Goal: Task Accomplishment & Management: Manage account settings

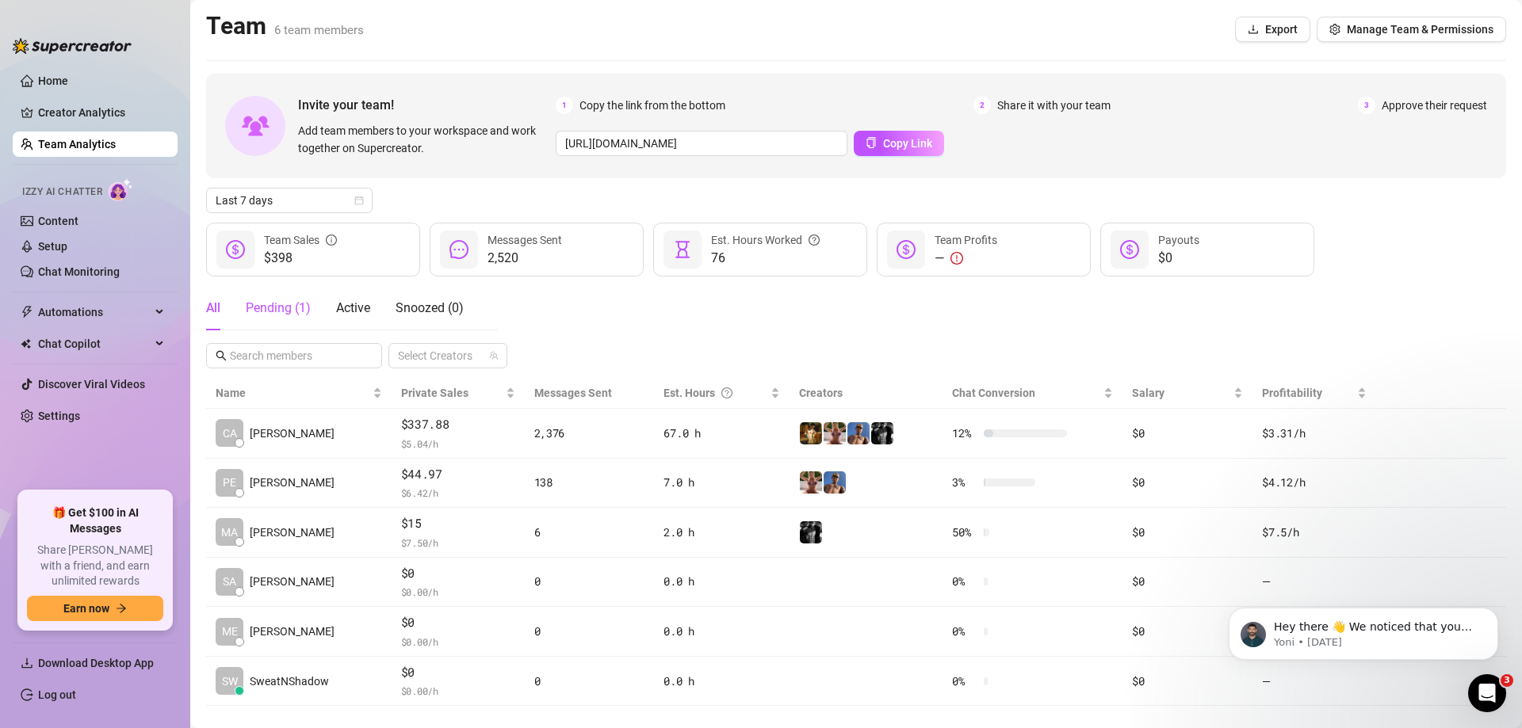
click at [308, 299] on div "Pending ( 1 )" at bounding box center [278, 308] width 65 height 19
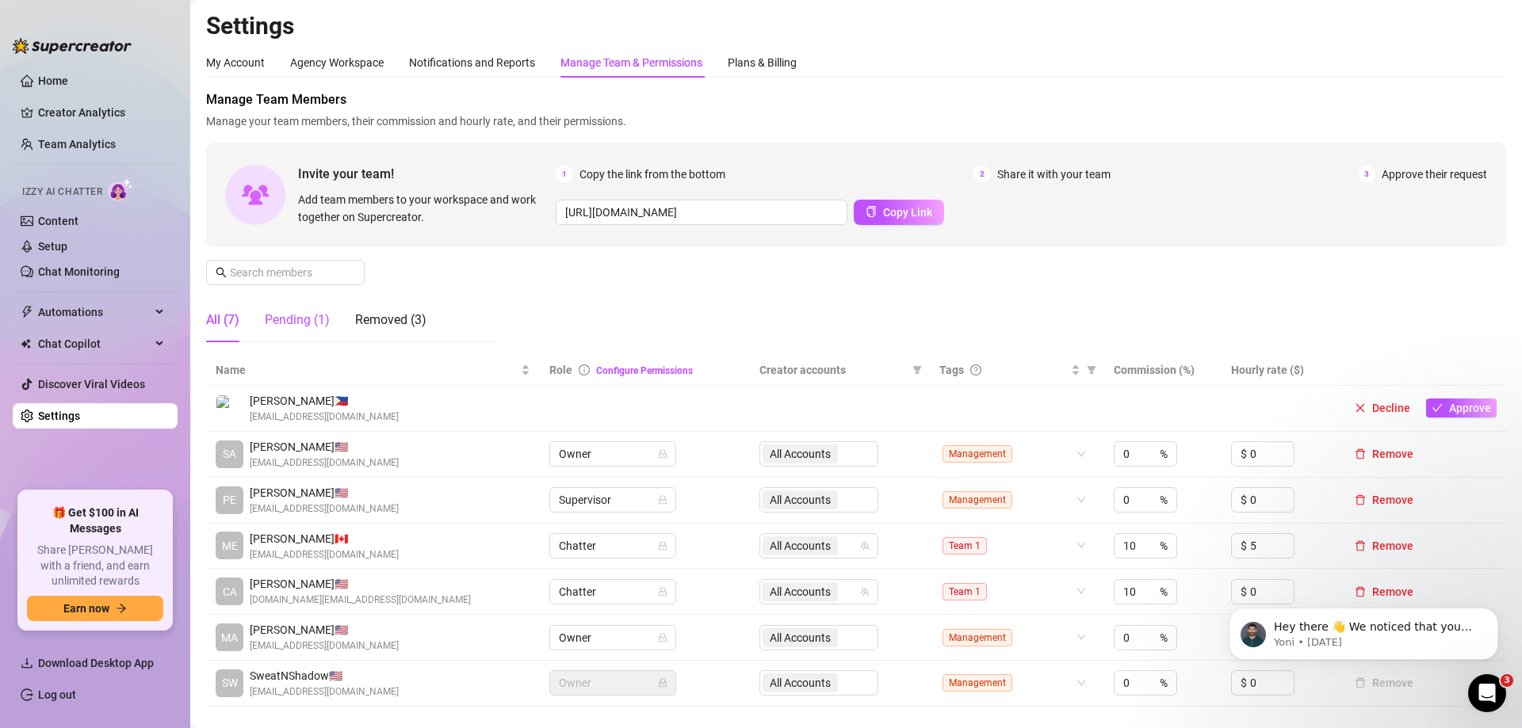
click at [295, 326] on div "Pending (1)" at bounding box center [297, 320] width 65 height 19
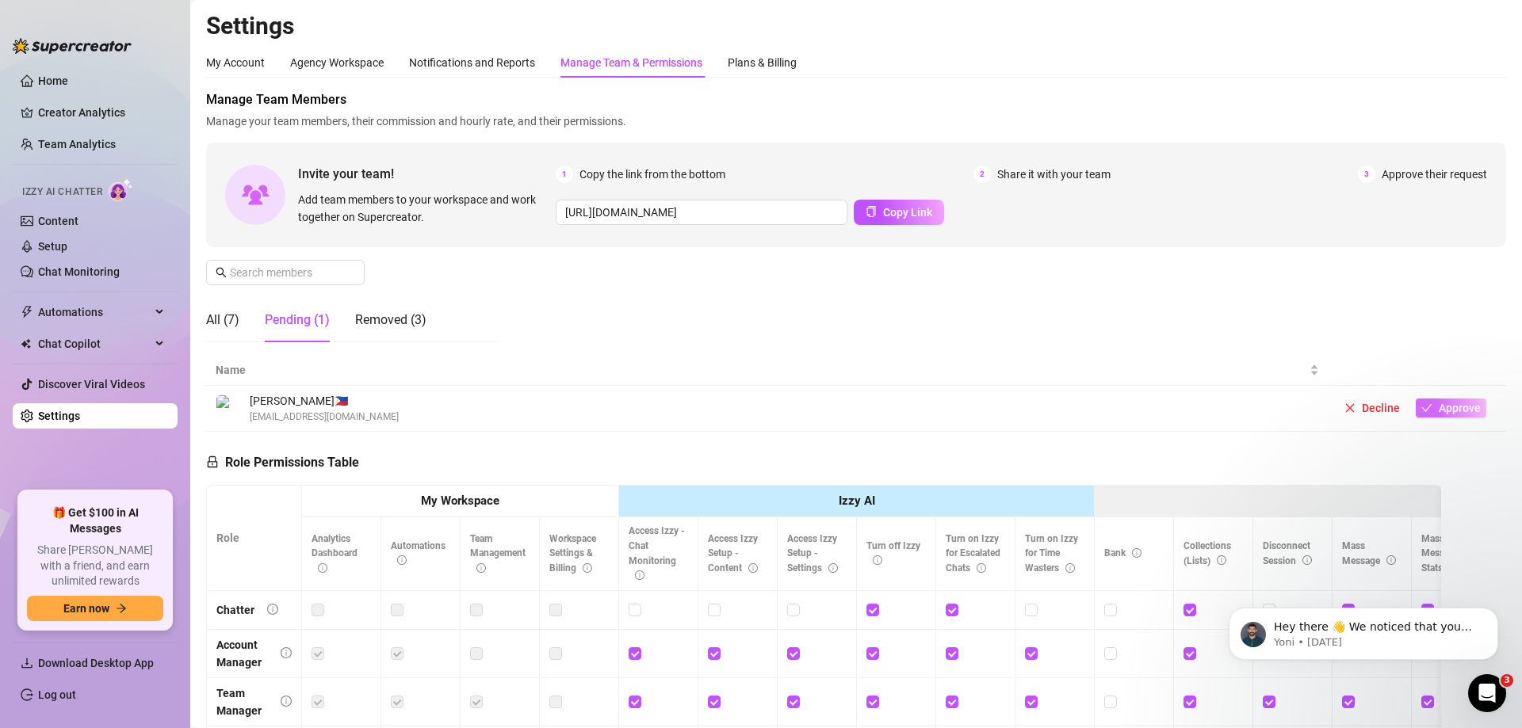
click at [1439, 411] on span "Approve" at bounding box center [1460, 408] width 42 height 13
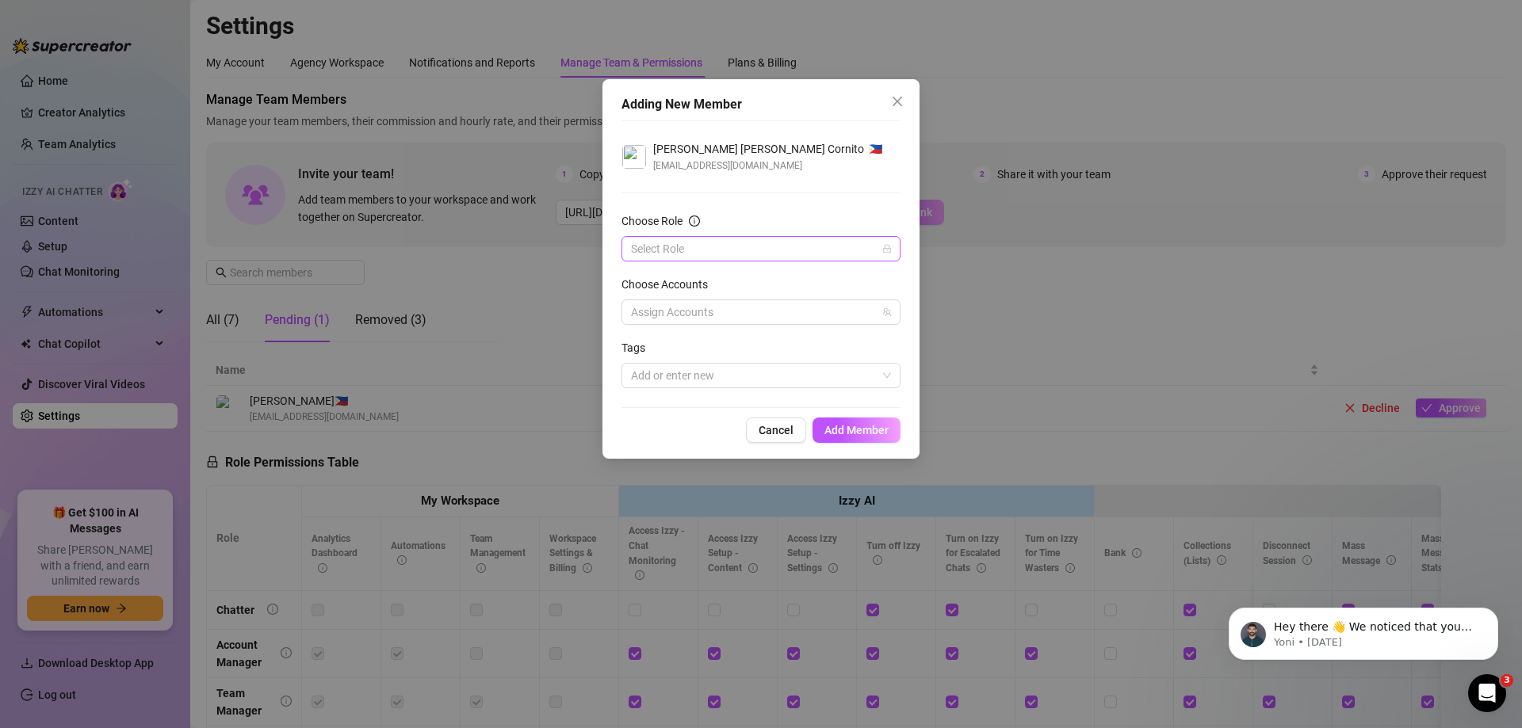
click at [800, 254] on input "Choose Role" at bounding box center [754, 249] width 246 height 24
click at [784, 285] on div "Chatter" at bounding box center [761, 280] width 254 height 17
click at [734, 312] on div at bounding box center [753, 312] width 256 height 22
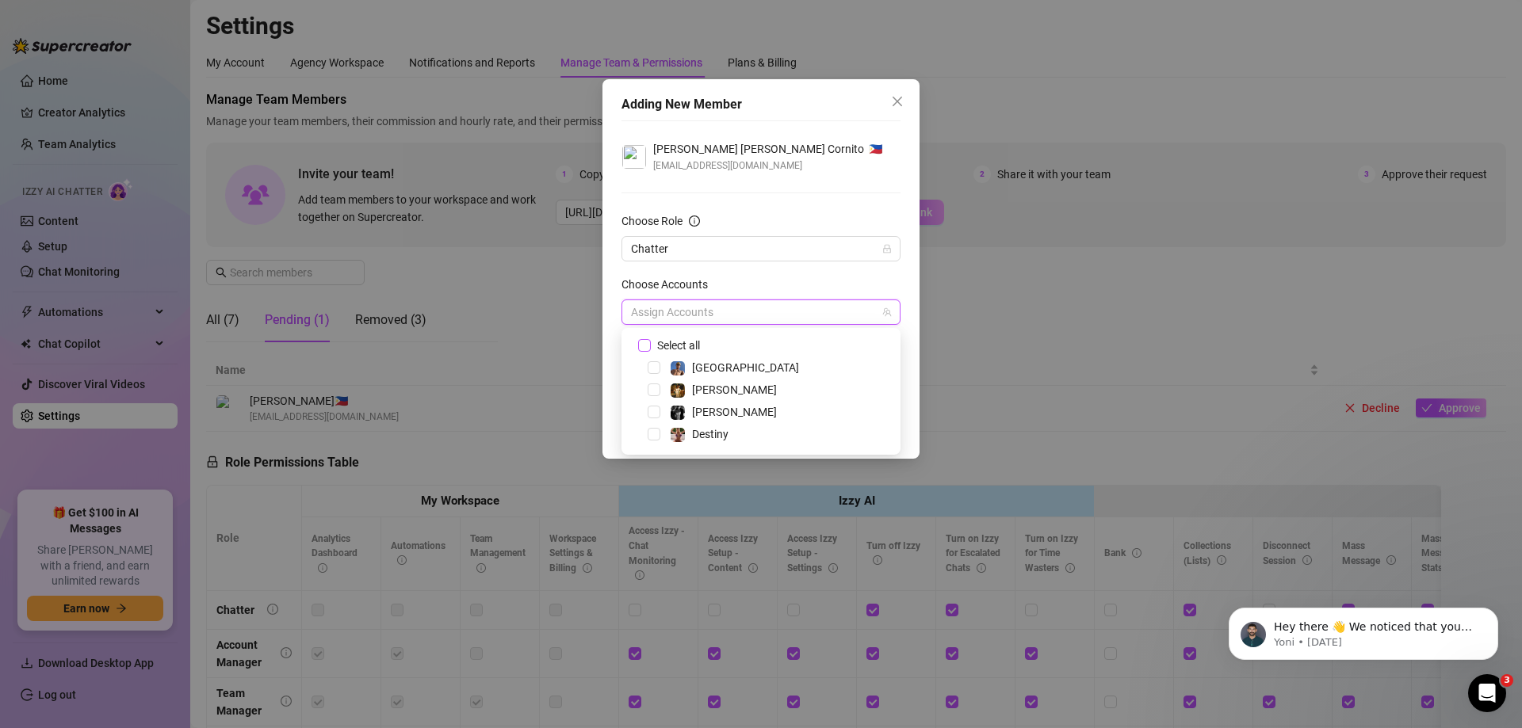
click at [657, 346] on span "Select all" at bounding box center [678, 345] width 55 height 17
click at [649, 346] on input "Select all" at bounding box center [643, 344] width 11 height 11
checkbox input "true"
click at [731, 274] on form "Choose Role Chatter Choose Accounts All Accounts Tags Add or enter new" at bounding box center [760, 300] width 279 height 176
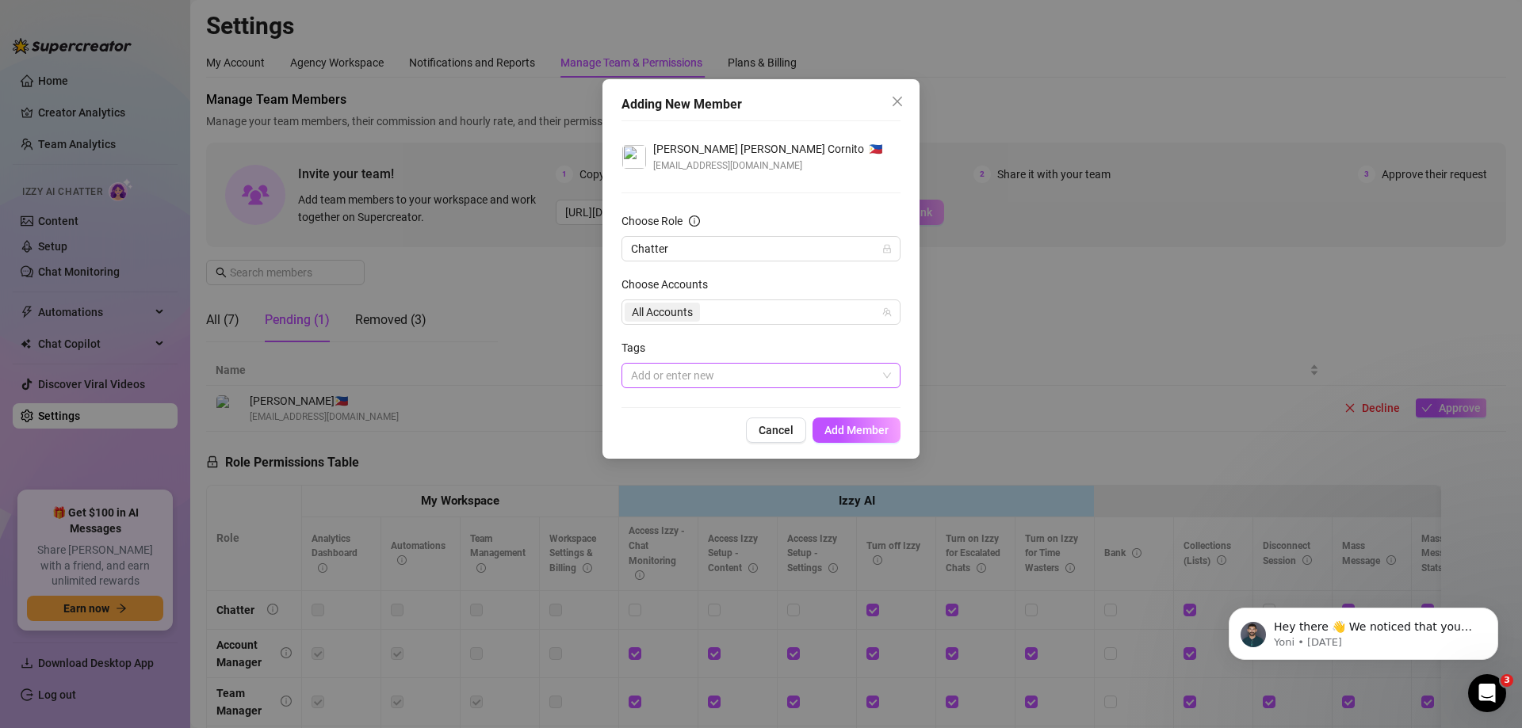
click at [711, 376] on div at bounding box center [753, 376] width 256 height 22
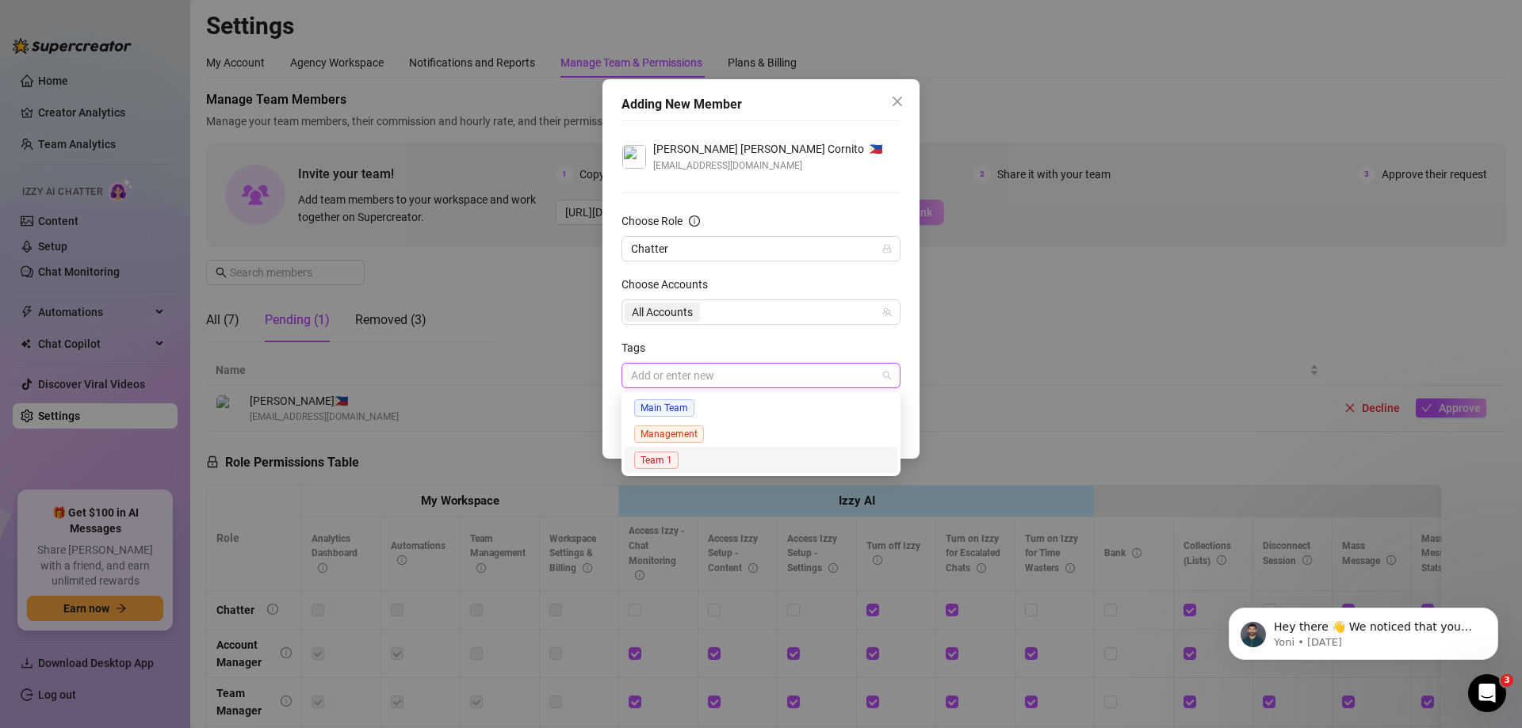
click at [662, 464] on span "Team 1" at bounding box center [656, 460] width 44 height 17
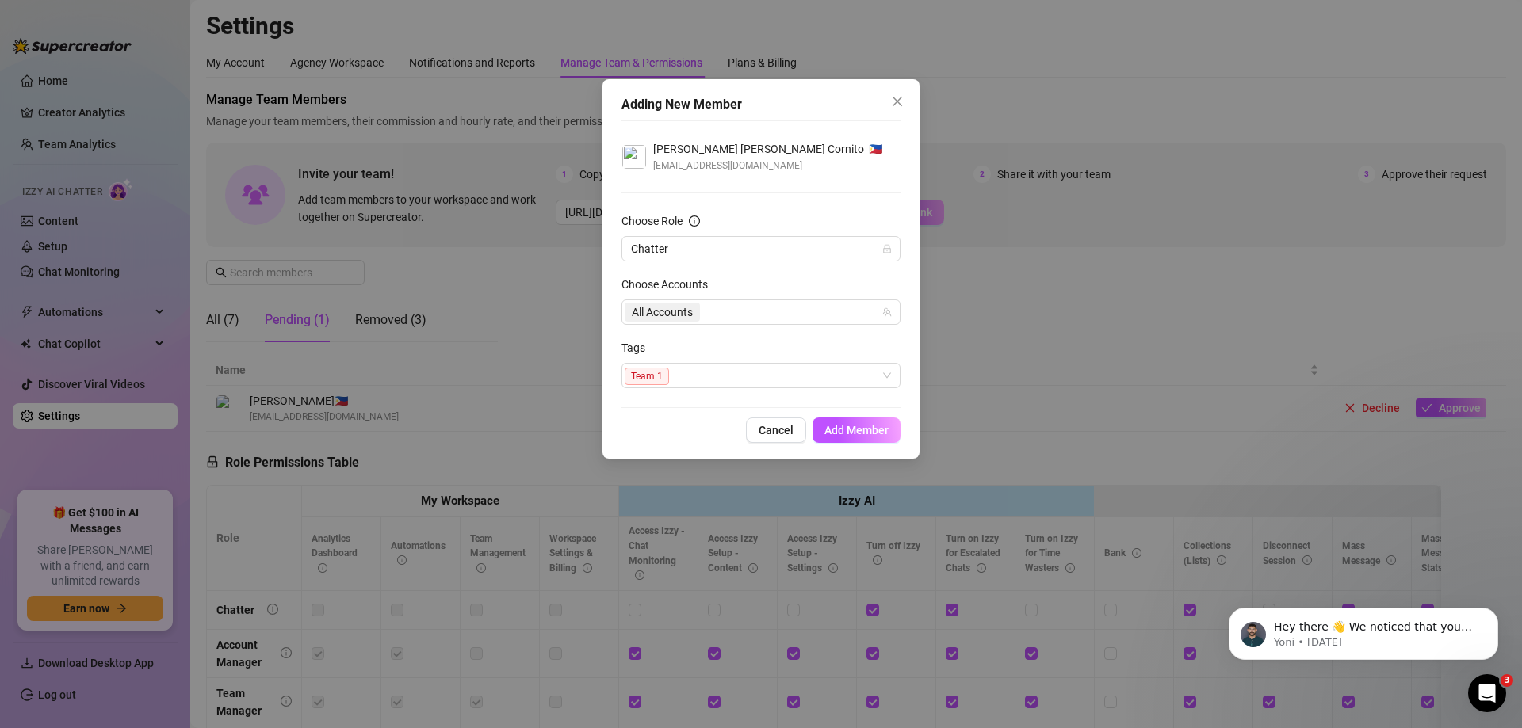
click at [821, 331] on form "Choose Role Chatter Choose Accounts All Accounts Tags Team 1" at bounding box center [760, 300] width 279 height 176
click at [877, 426] on span "Add Member" at bounding box center [856, 430] width 64 height 13
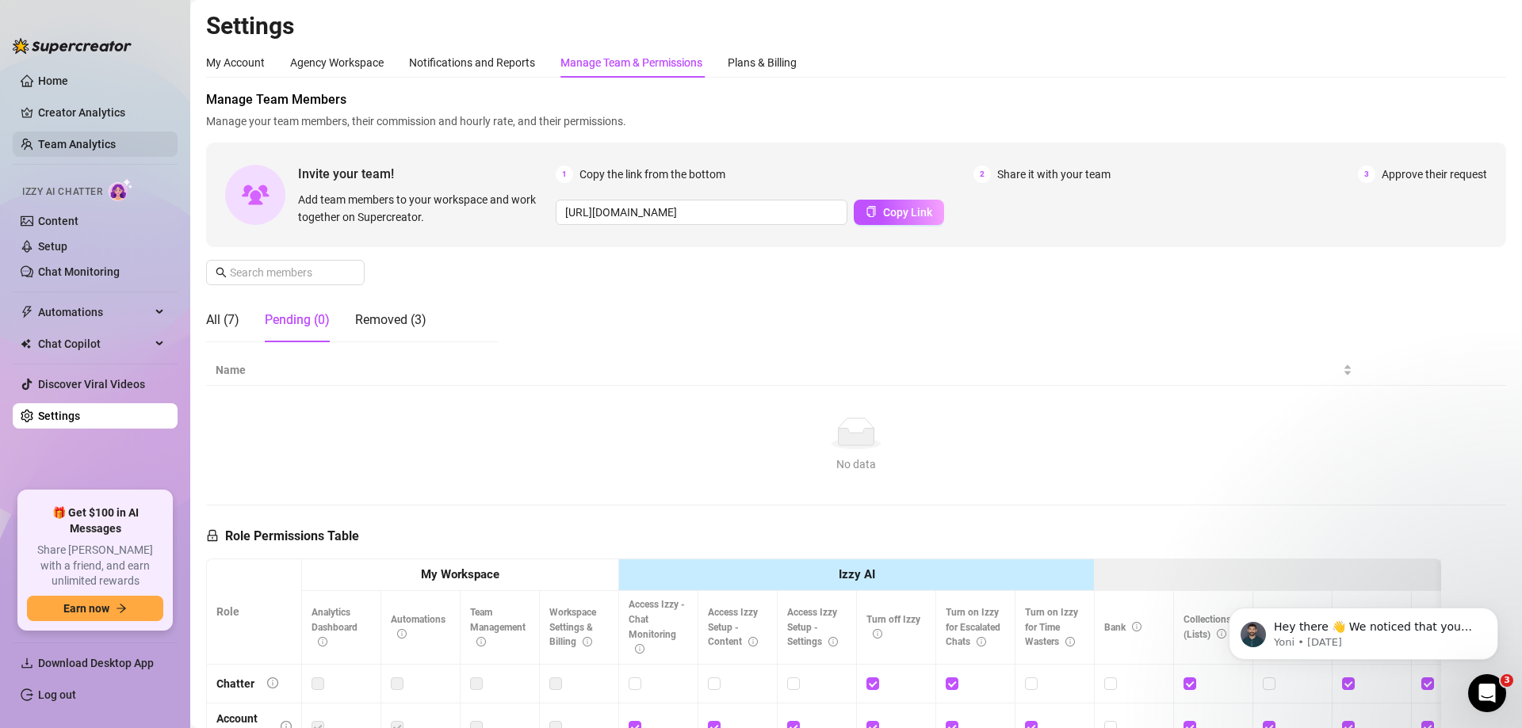
click at [116, 149] on link "Team Analytics" at bounding box center [77, 144] width 78 height 13
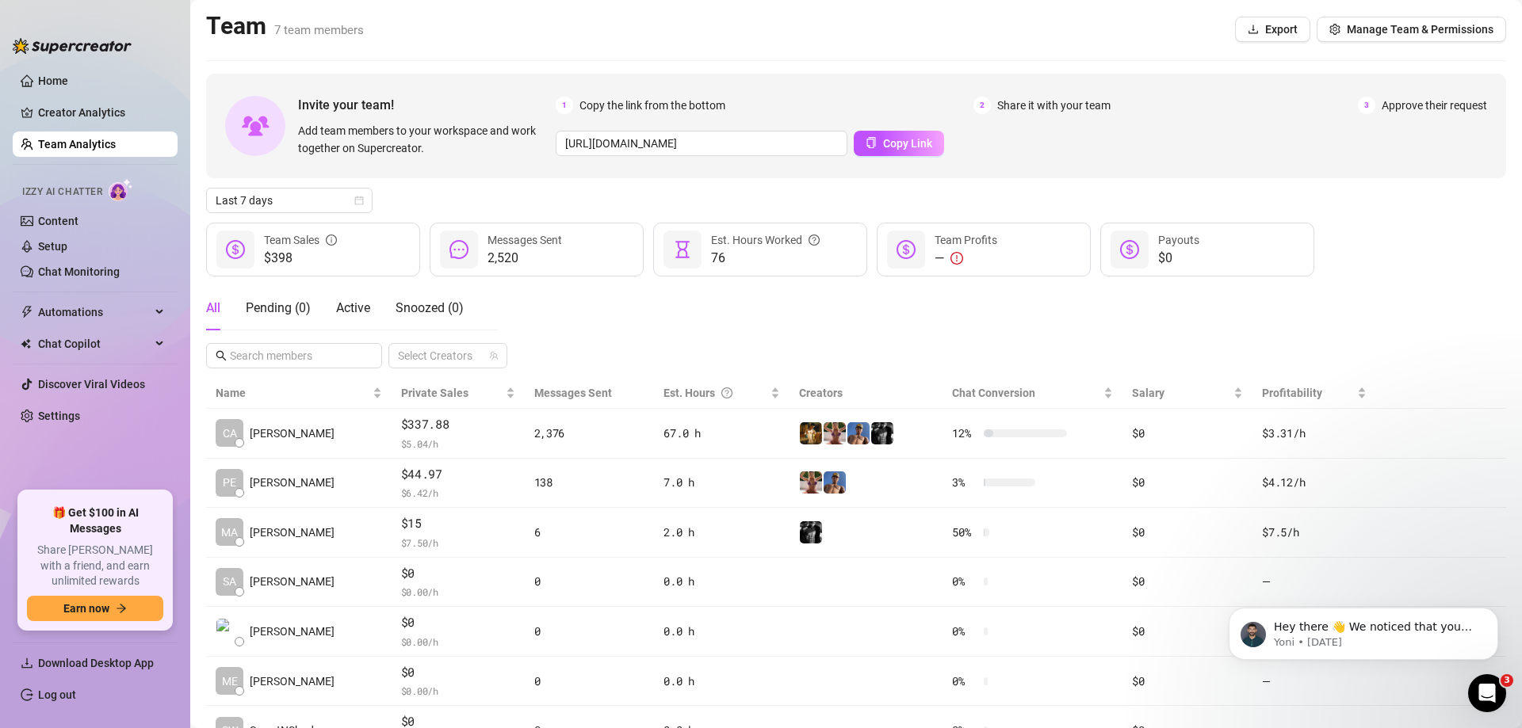
scroll to position [75, 0]
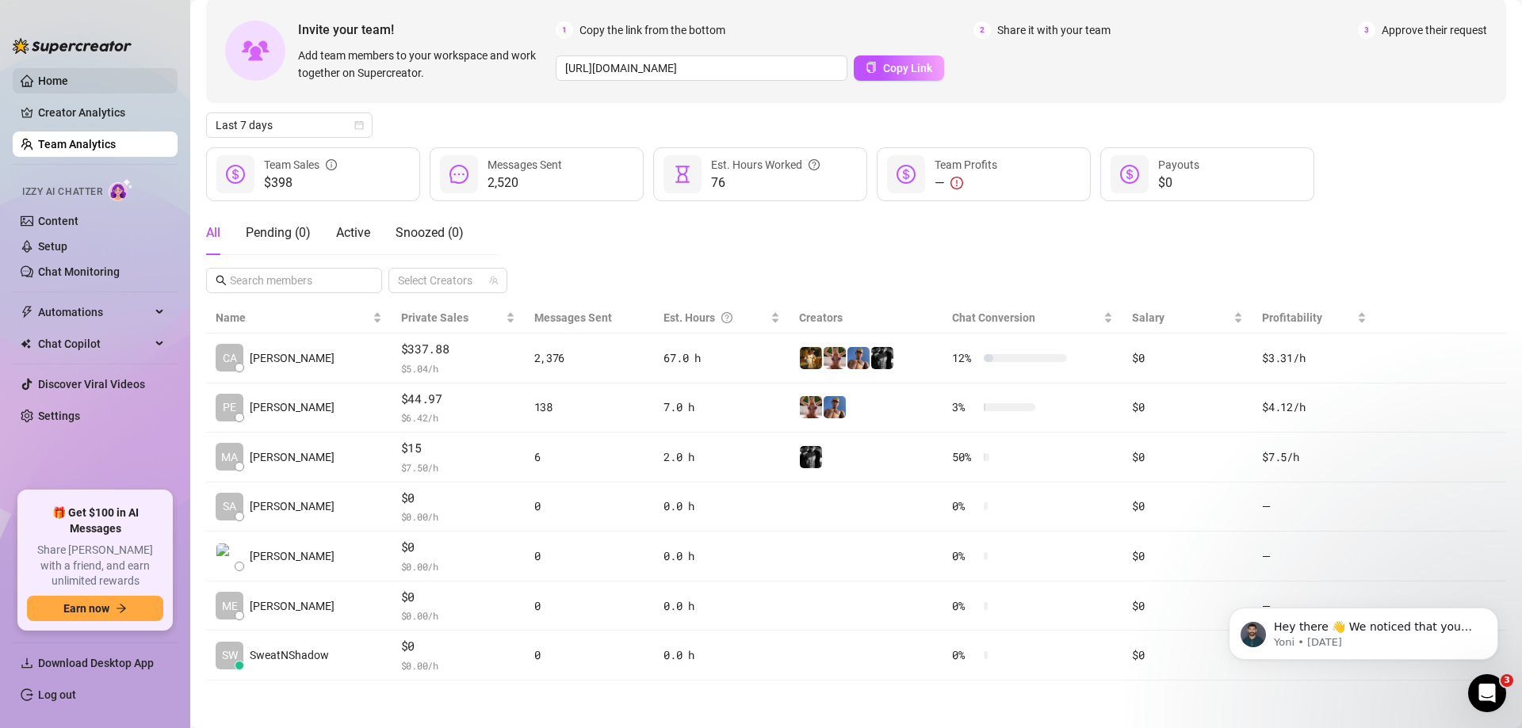
click at [68, 87] on link "Home" at bounding box center [53, 81] width 30 height 13
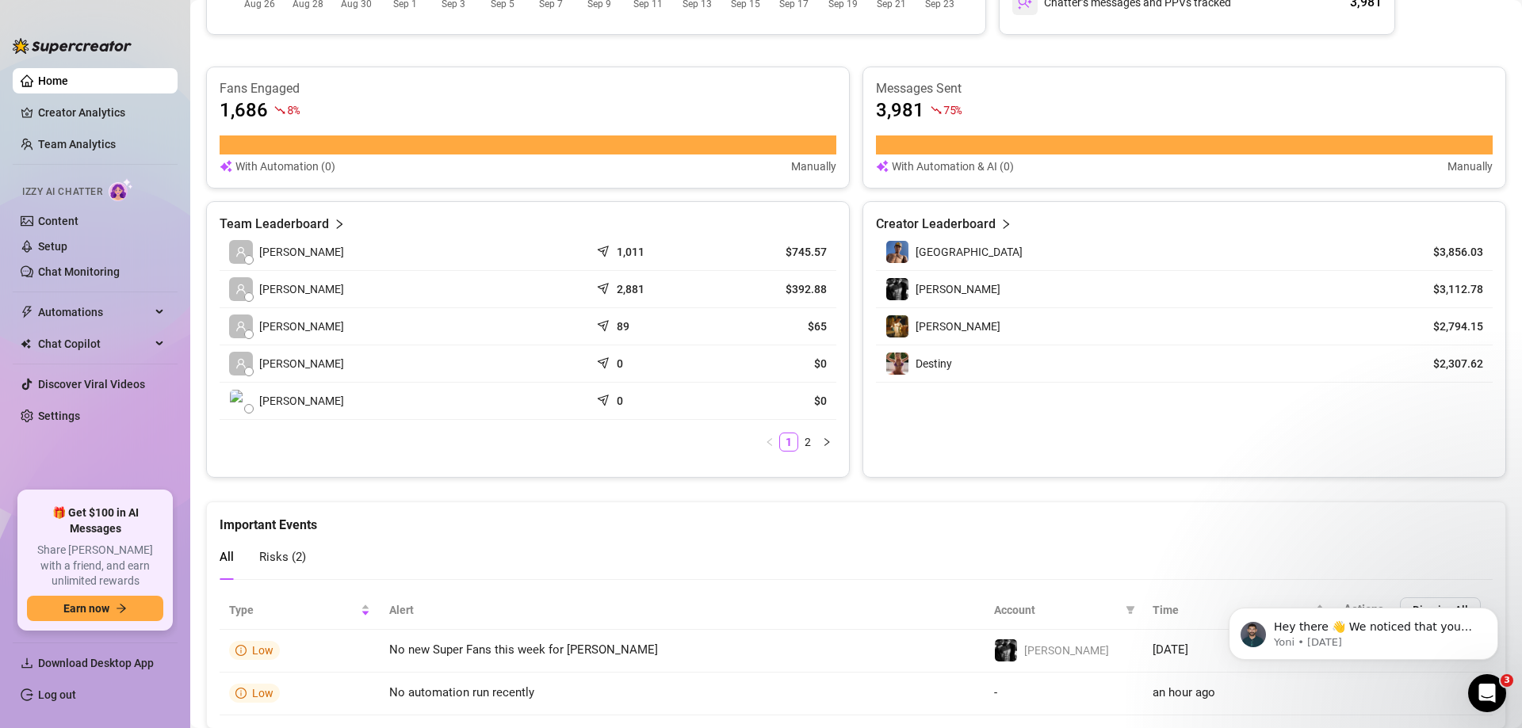
scroll to position [555, 0]
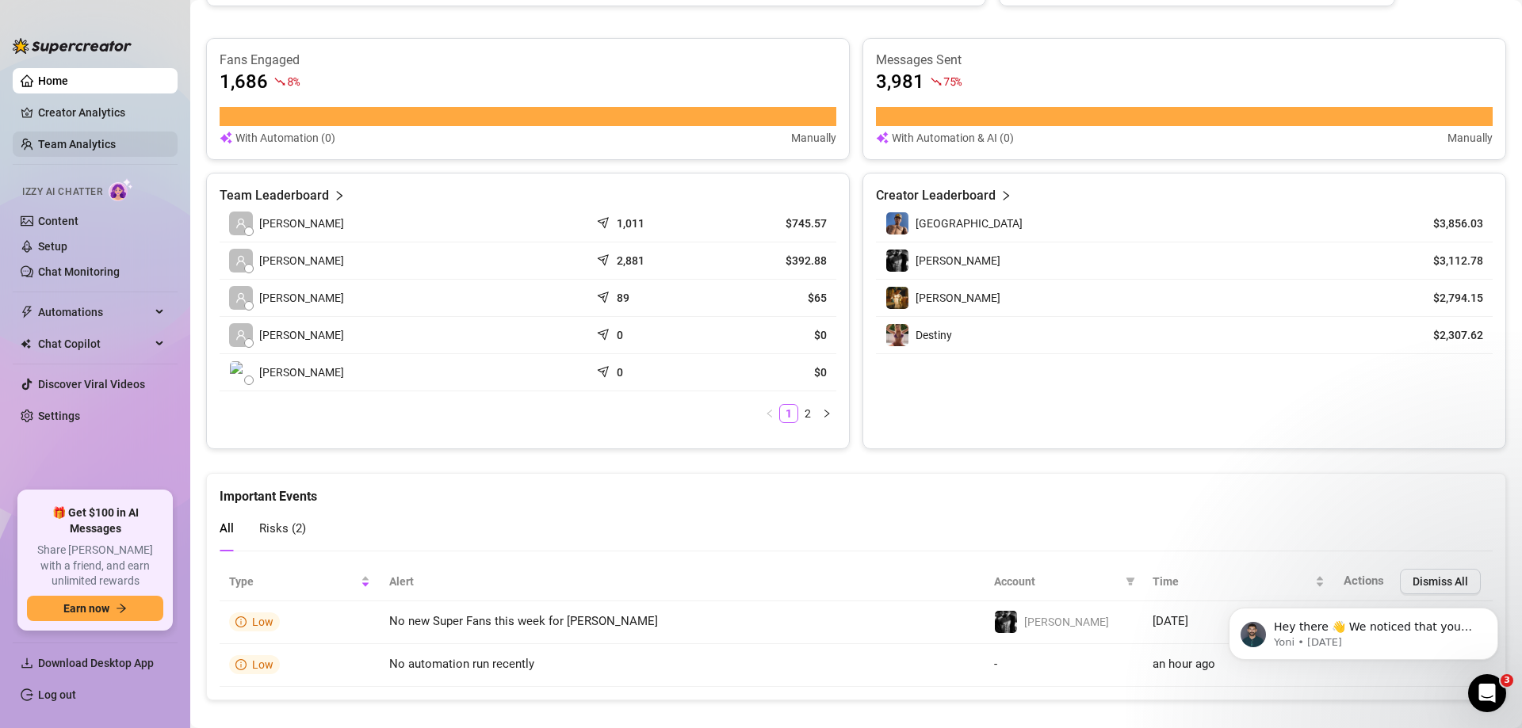
click at [93, 138] on link "Team Analytics" at bounding box center [77, 144] width 78 height 13
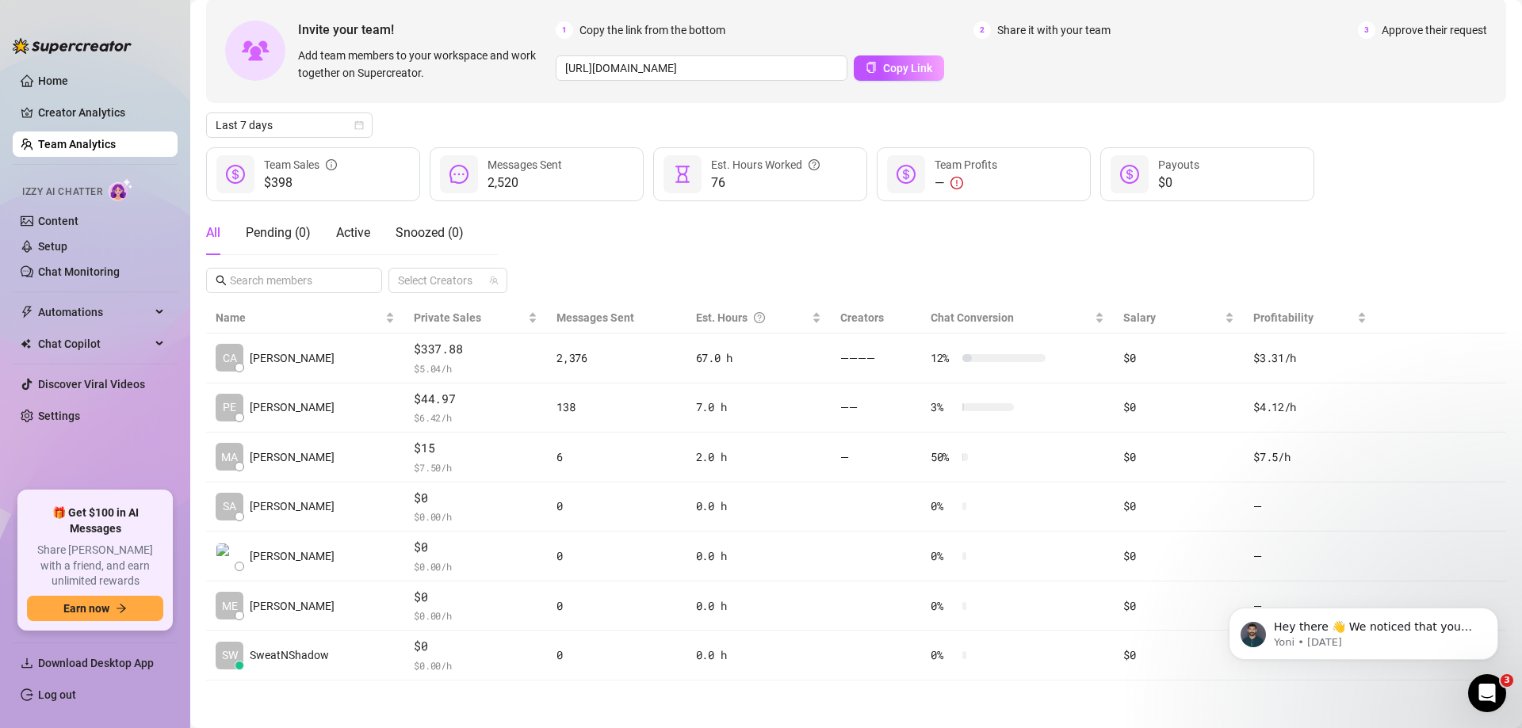
scroll to position [75, 0]
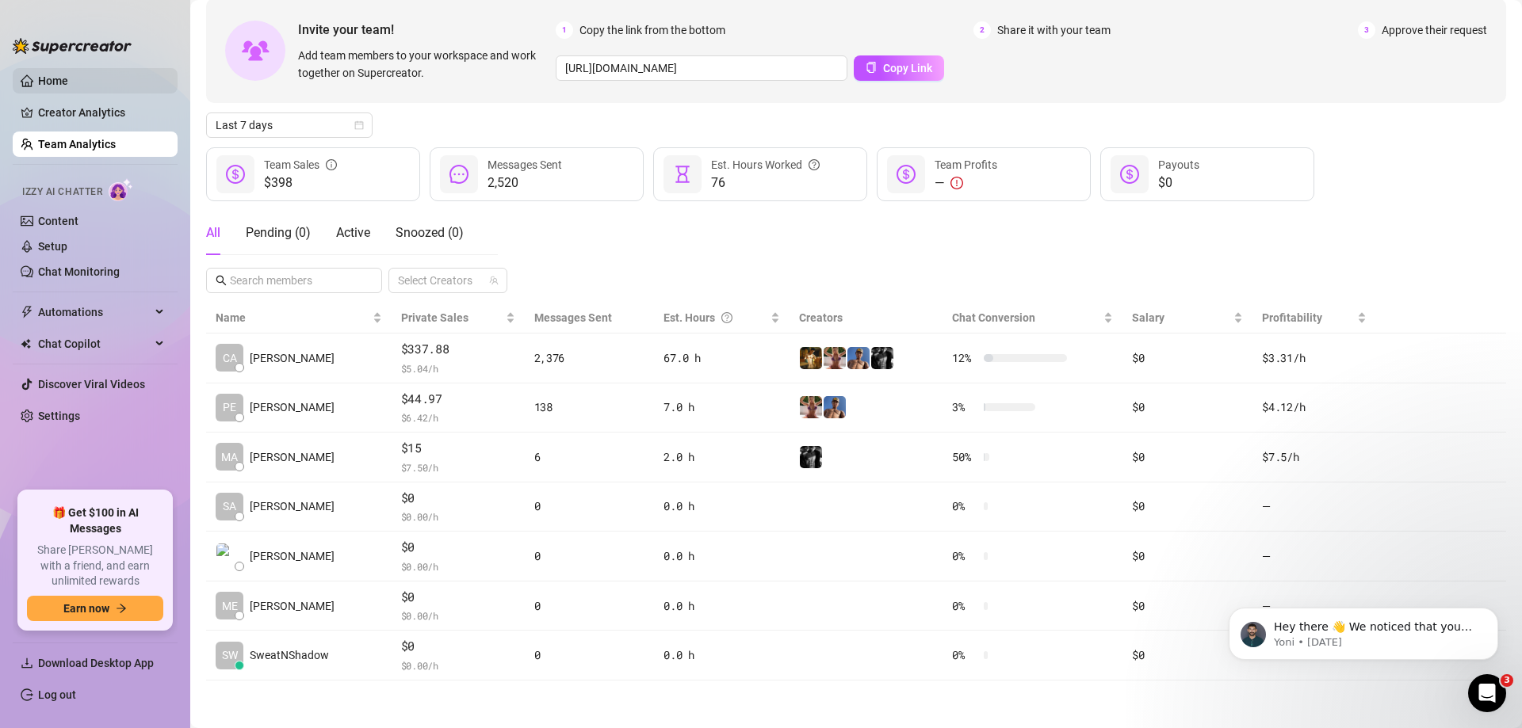
click at [68, 81] on link "Home" at bounding box center [53, 81] width 30 height 13
